Goal: Transaction & Acquisition: Download file/media

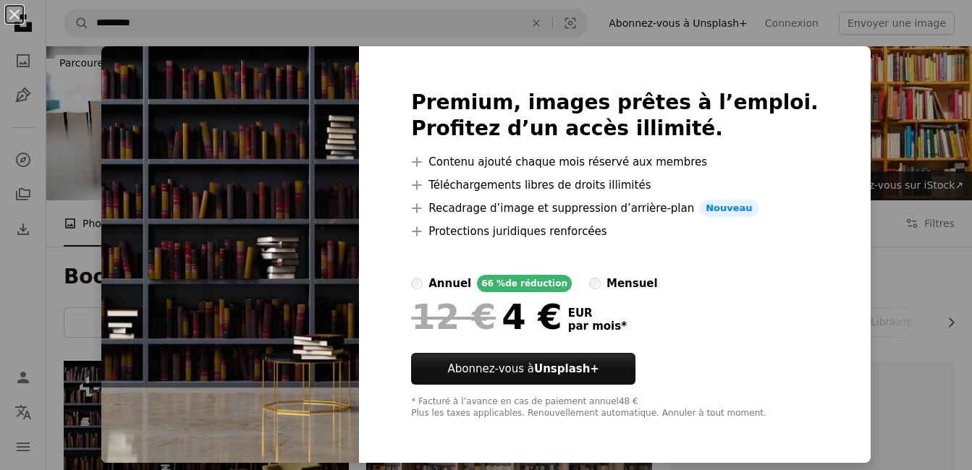
scroll to position [166, 0]
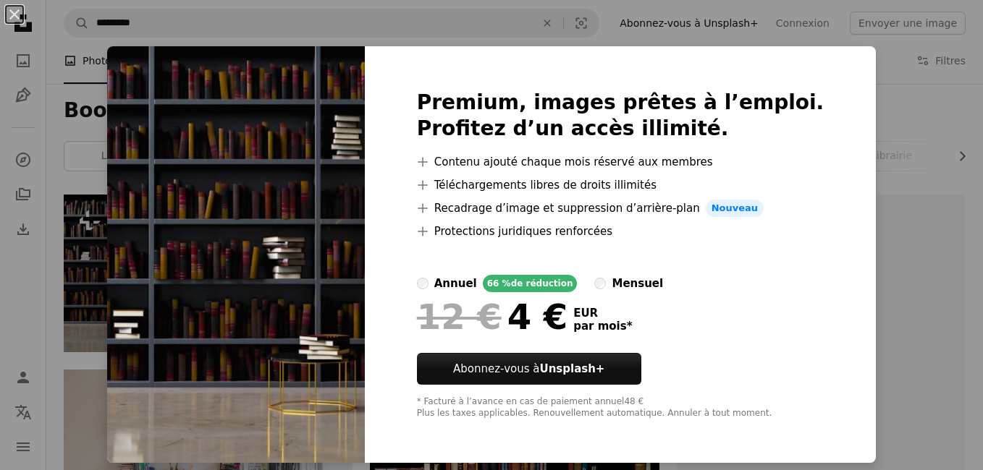
click at [907, 102] on div "An X shape Premium, images prêtes à l’emploi. Profitez d’un accès illimité. A p…" at bounding box center [491, 235] width 983 height 470
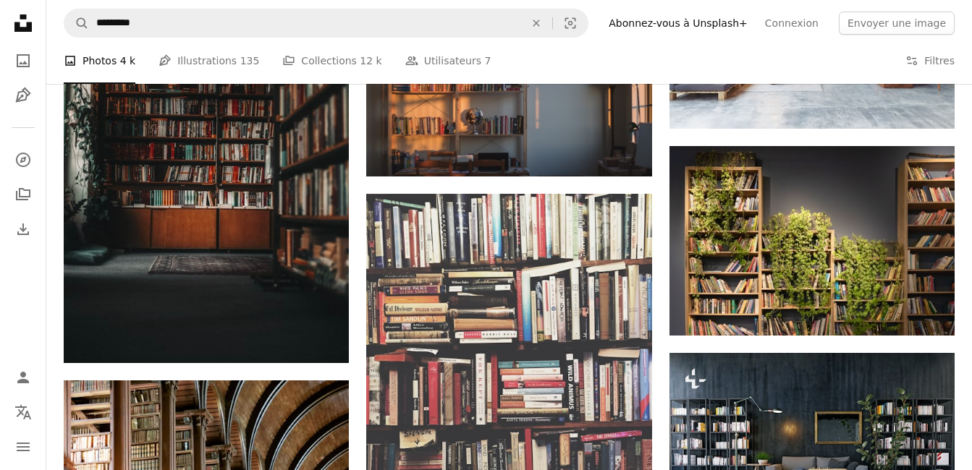
scroll to position [1439, 0]
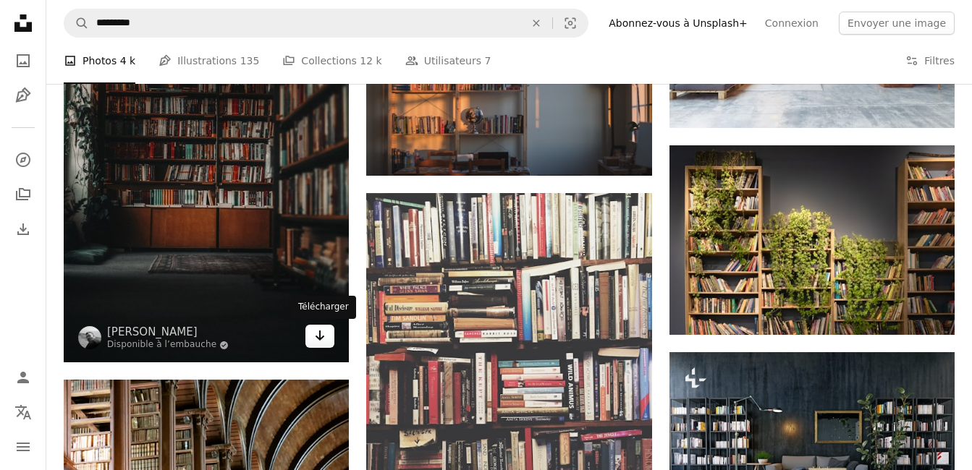
click at [318, 334] on icon "Arrow pointing down" at bounding box center [320, 335] width 12 height 17
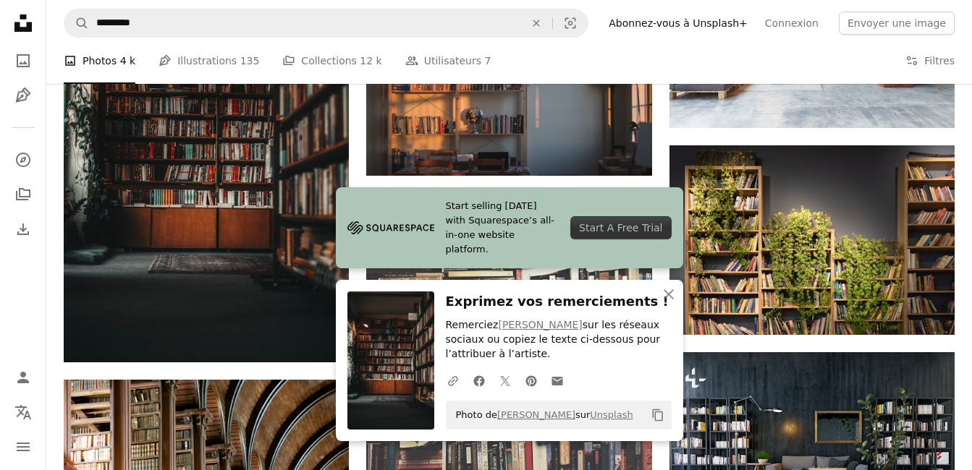
click at [842, 56] on div "A photo Photos 4 k Pen Tool Illustrations 135 A stack of folders Collections 12…" at bounding box center [509, 61] width 891 height 46
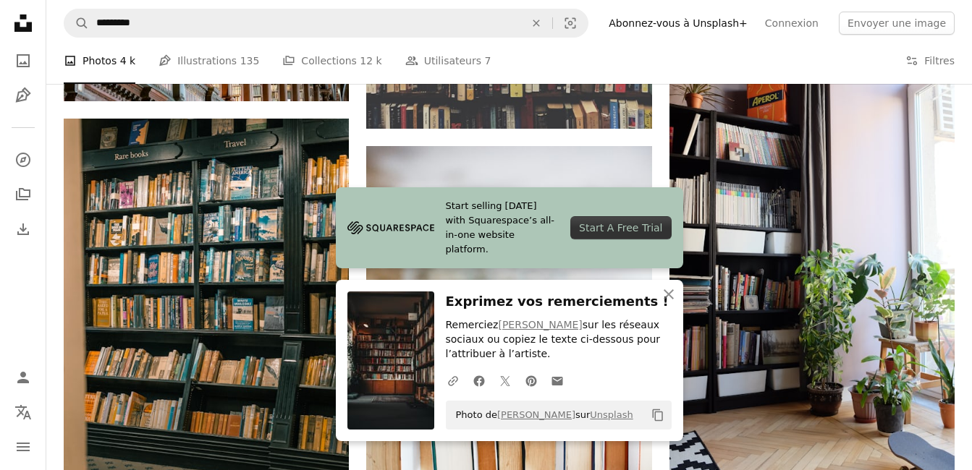
scroll to position [1933, 0]
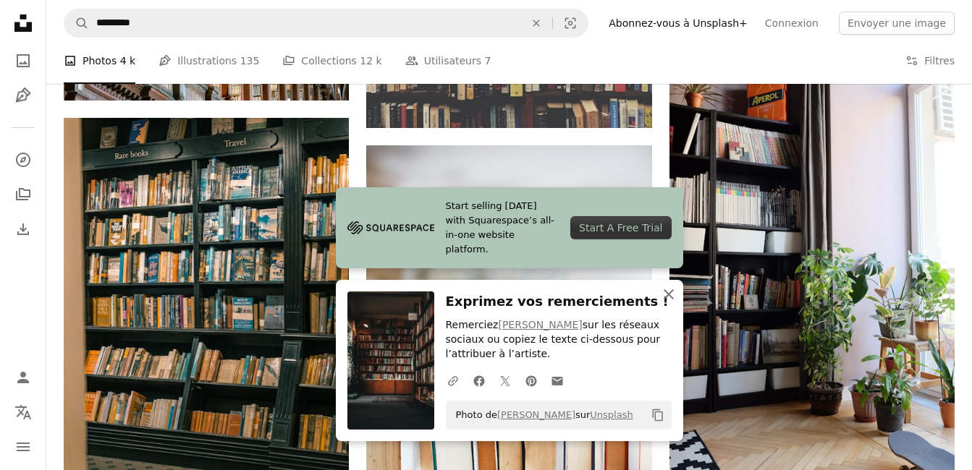
click at [669, 300] on icon "An X shape" at bounding box center [668, 294] width 17 height 17
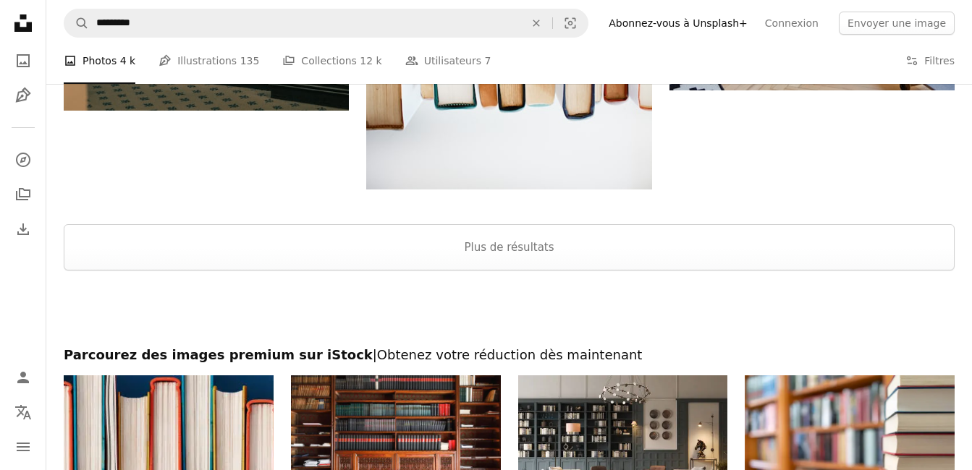
scroll to position [2319, 0]
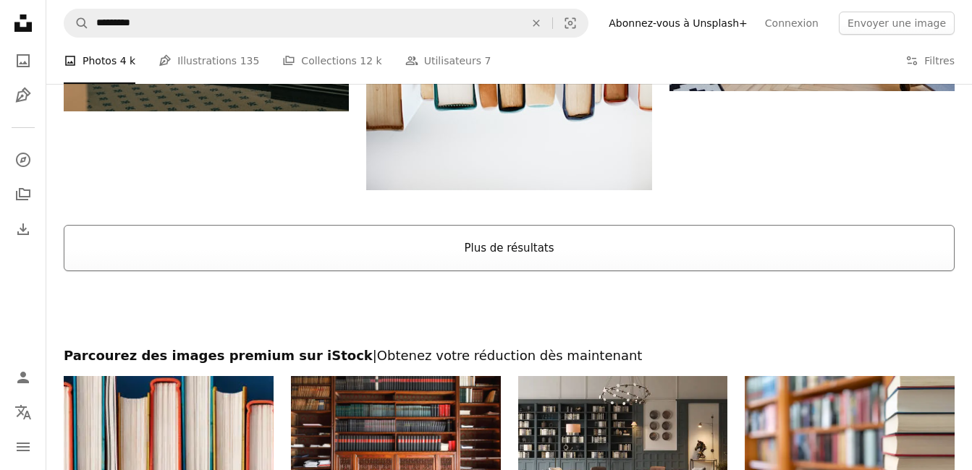
click at [482, 250] on button "Plus de résultats" at bounding box center [509, 248] width 891 height 46
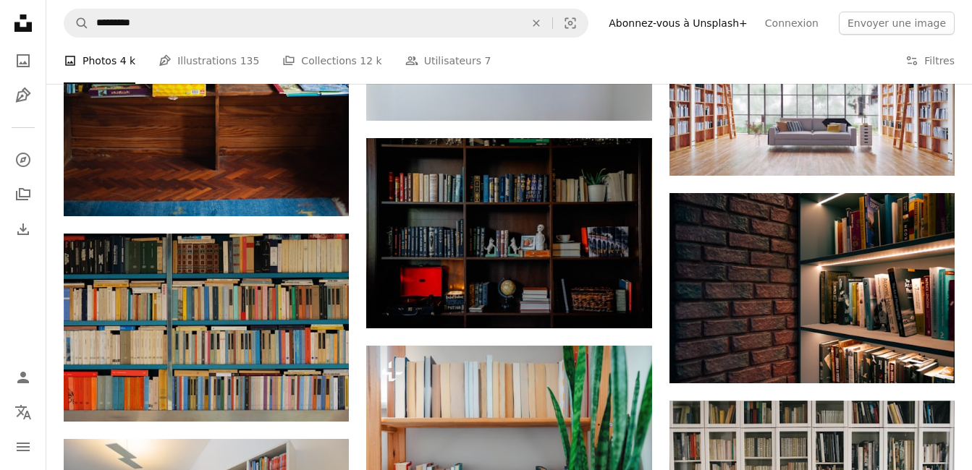
scroll to position [3269, 0]
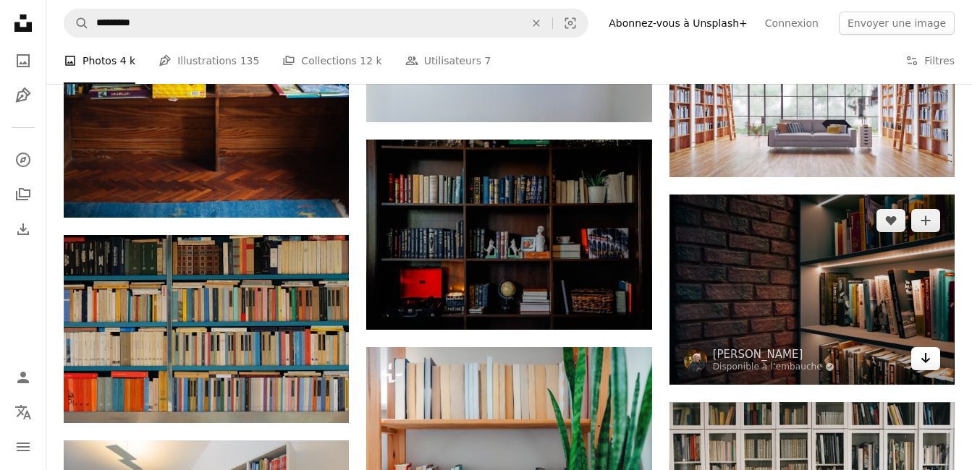
click at [915, 355] on link "Arrow pointing down" at bounding box center [925, 358] width 29 height 23
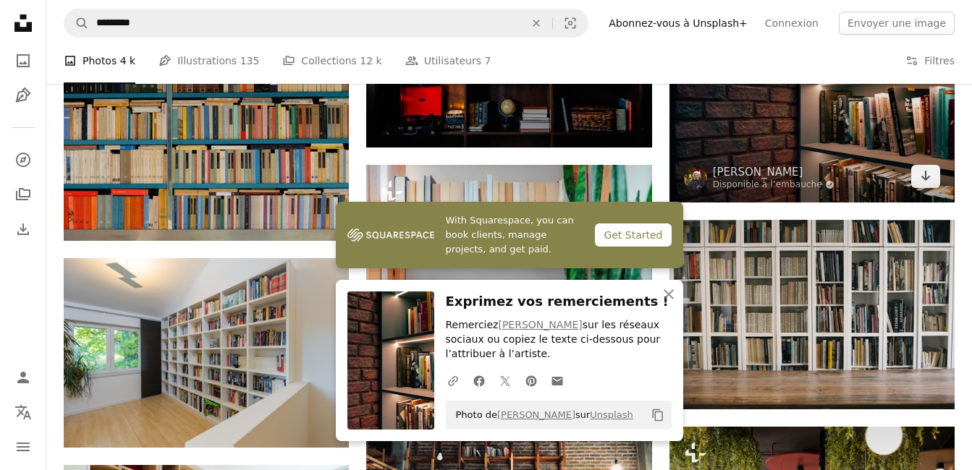
scroll to position [3452, 0]
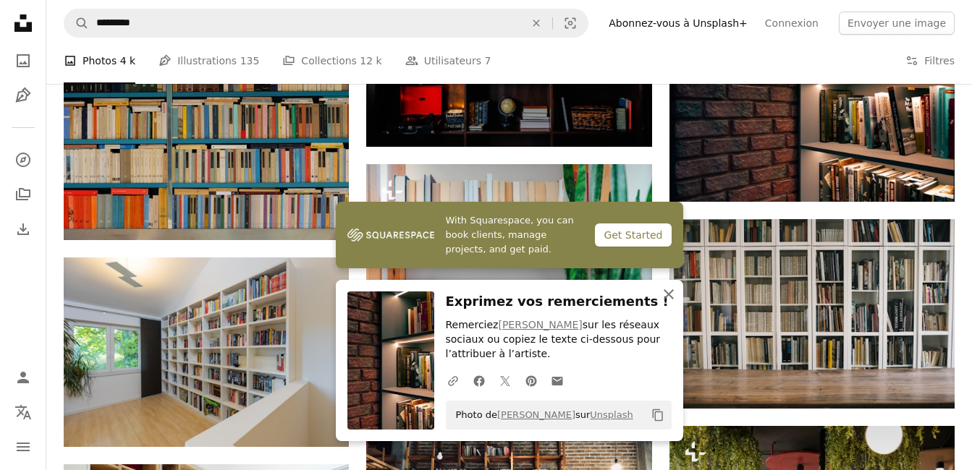
click at [671, 289] on icon "An X shape" at bounding box center [668, 294] width 17 height 17
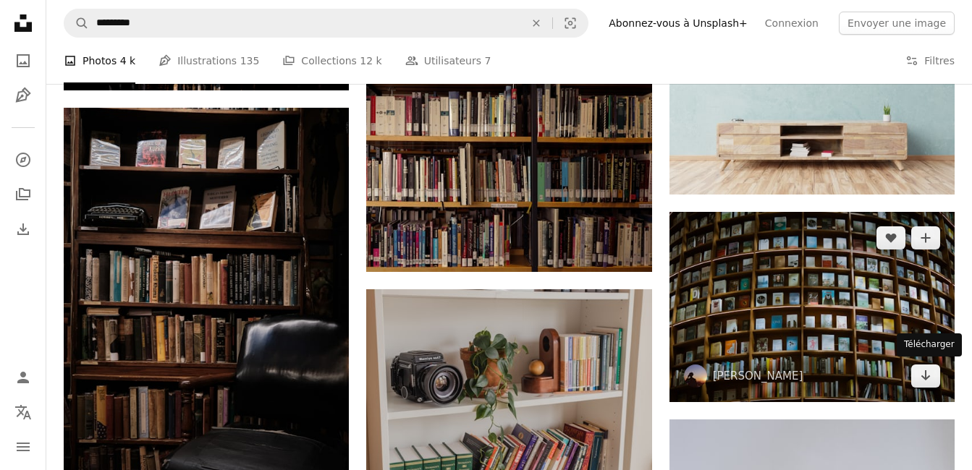
scroll to position [15502, 0]
